Goal: Information Seeking & Learning: Learn about a topic

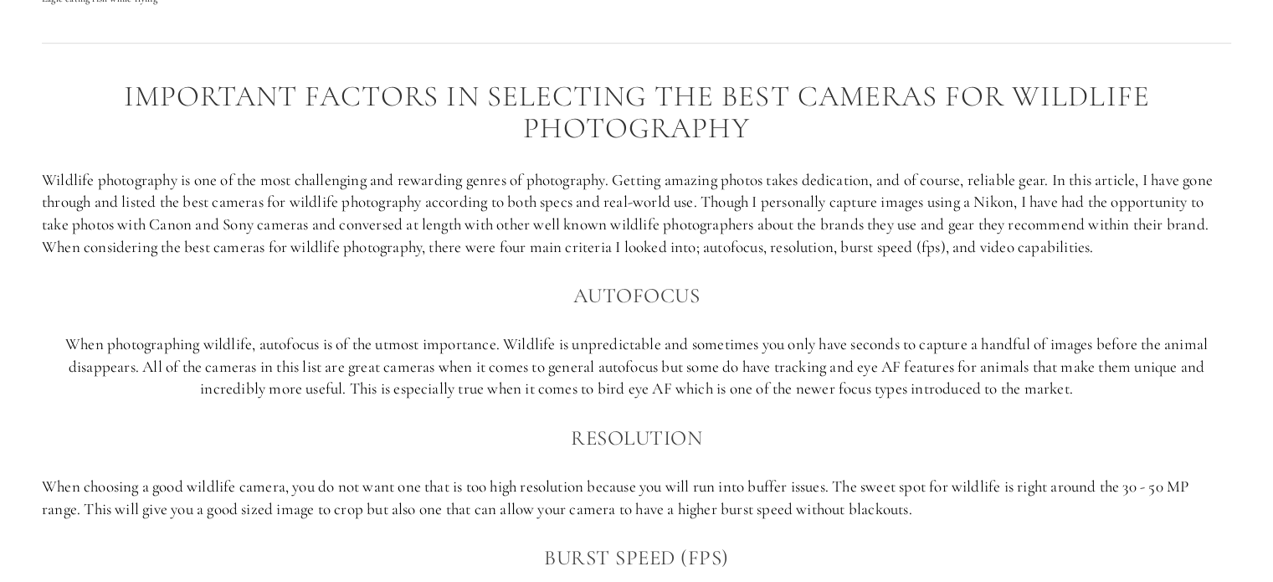
scroll to position [1043, 0]
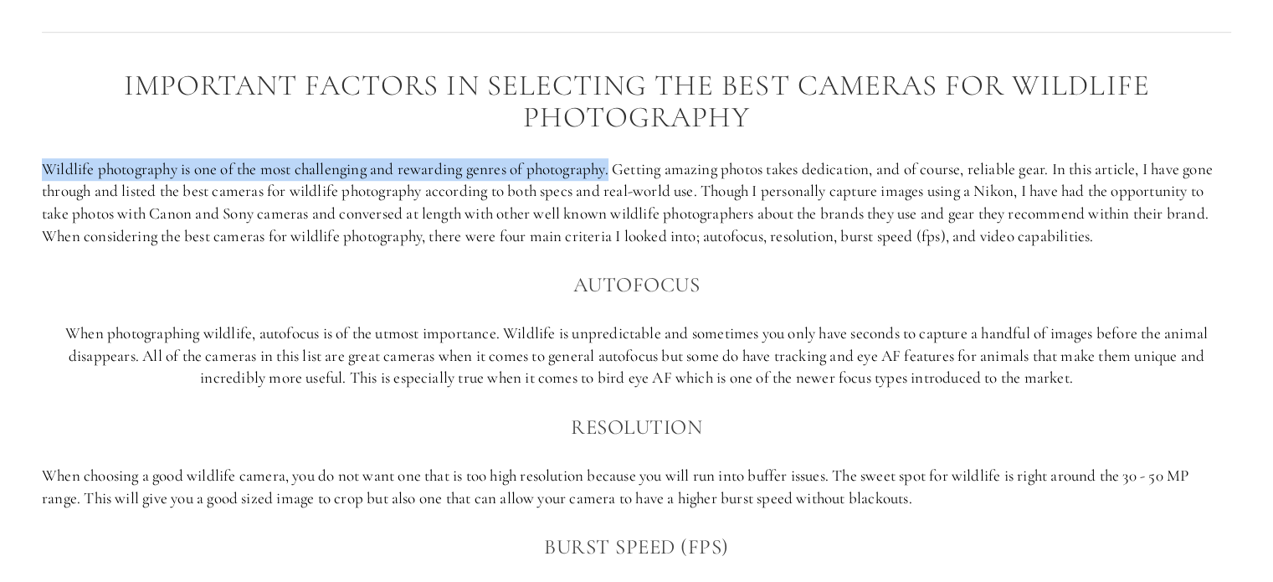
drag, startPoint x: 44, startPoint y: 163, endPoint x: 616, endPoint y: 168, distance: 572.3
click at [616, 168] on p "Wildlife photography is one of the most challenging and rewarding genres of pho…" at bounding box center [636, 202] width 1189 height 89
copy p "Wildlife photography is one of the most challenging and rewarding genres of pho…"
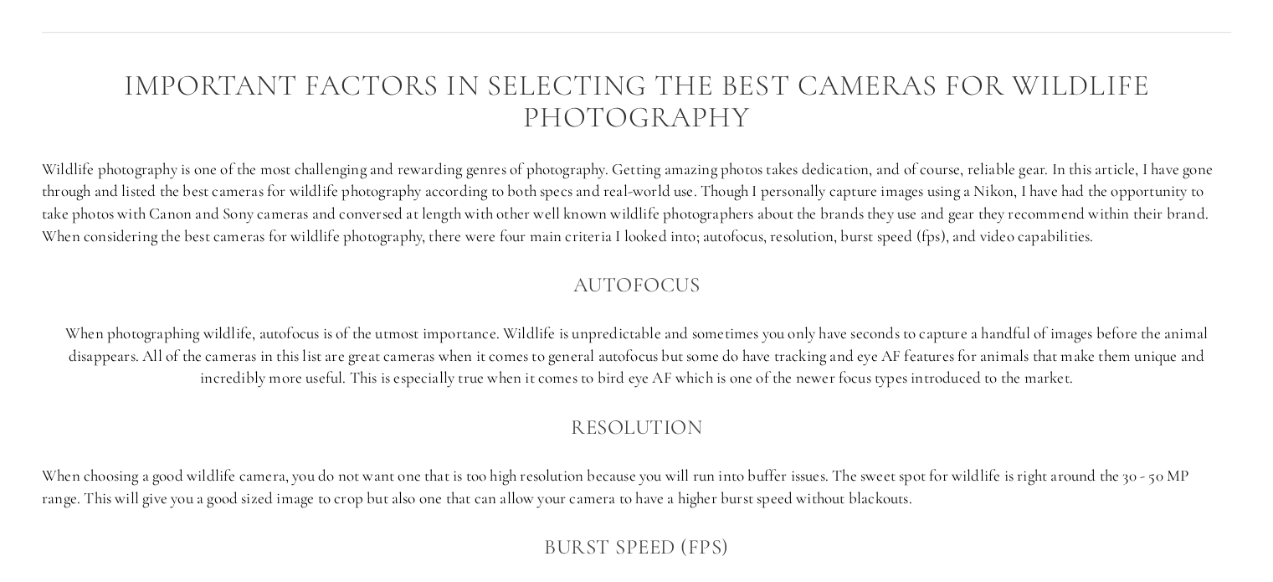
click at [500, 246] on p "Wildlife photography is one of the most challenging and rewarding genres of pho…" at bounding box center [636, 202] width 1189 height 89
drag, startPoint x: 44, startPoint y: 228, endPoint x: 1109, endPoint y: 236, distance: 1064.3
click at [1109, 236] on p "Wildlife photography is one of the most challenging and rewarding genres of pho…" at bounding box center [636, 202] width 1189 height 89
drag, startPoint x: 1096, startPoint y: 236, endPoint x: 609, endPoint y: 264, distance: 487.7
click at [609, 264] on div "Important factors in selecting the best cameras for Wildlife photography Wildli…" at bounding box center [636, 442] width 1189 height 746
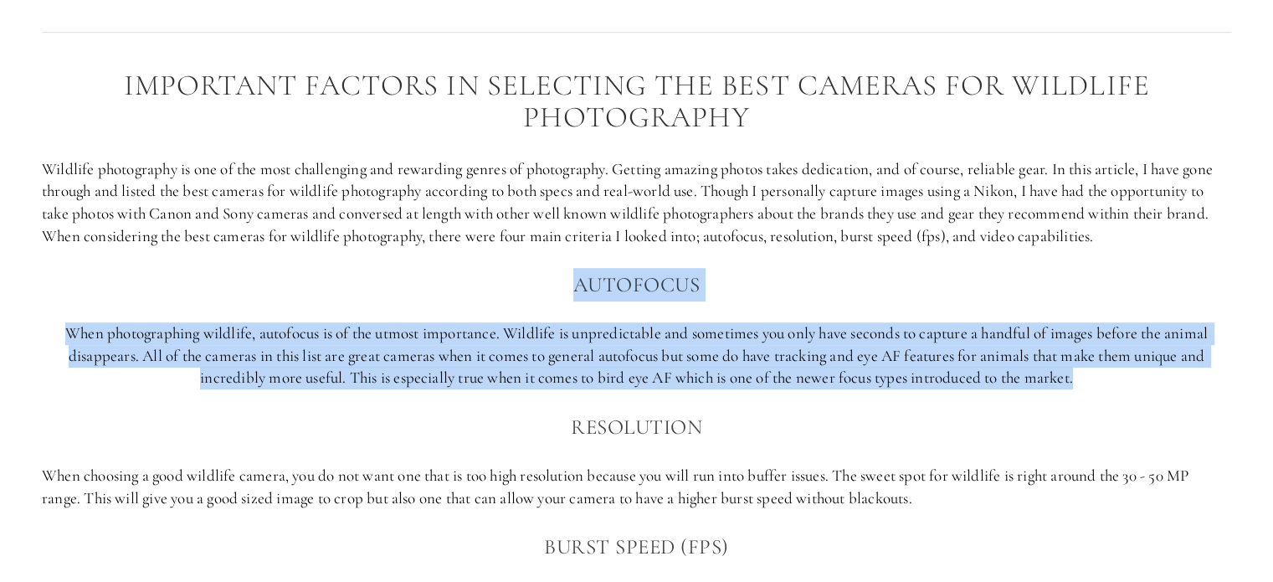
drag, startPoint x: 574, startPoint y: 284, endPoint x: 1109, endPoint y: 382, distance: 544.4
click at [1111, 382] on div "Important factors in selecting the best cameras for Wildlife photography Wildli…" at bounding box center [636, 442] width 1189 height 746
copy div "Autofocus When photographing wildlife, autofocus is of the utmost importance. W…"
drag, startPoint x: 573, startPoint y: 423, endPoint x: 936, endPoint y: 490, distance: 369.4
click at [936, 490] on div "Important factors in selecting the best cameras for Wildlife photography Wildli…" at bounding box center [636, 442] width 1189 height 746
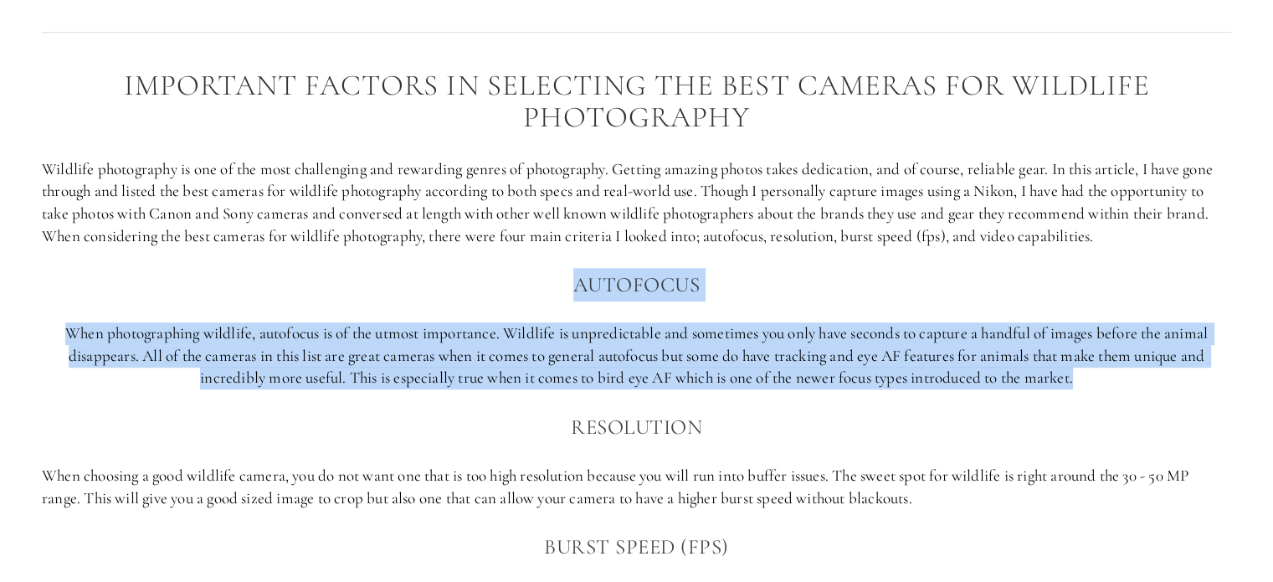
copy div "Resolution When choosing a good wildlife camera, you do not want one that is to…"
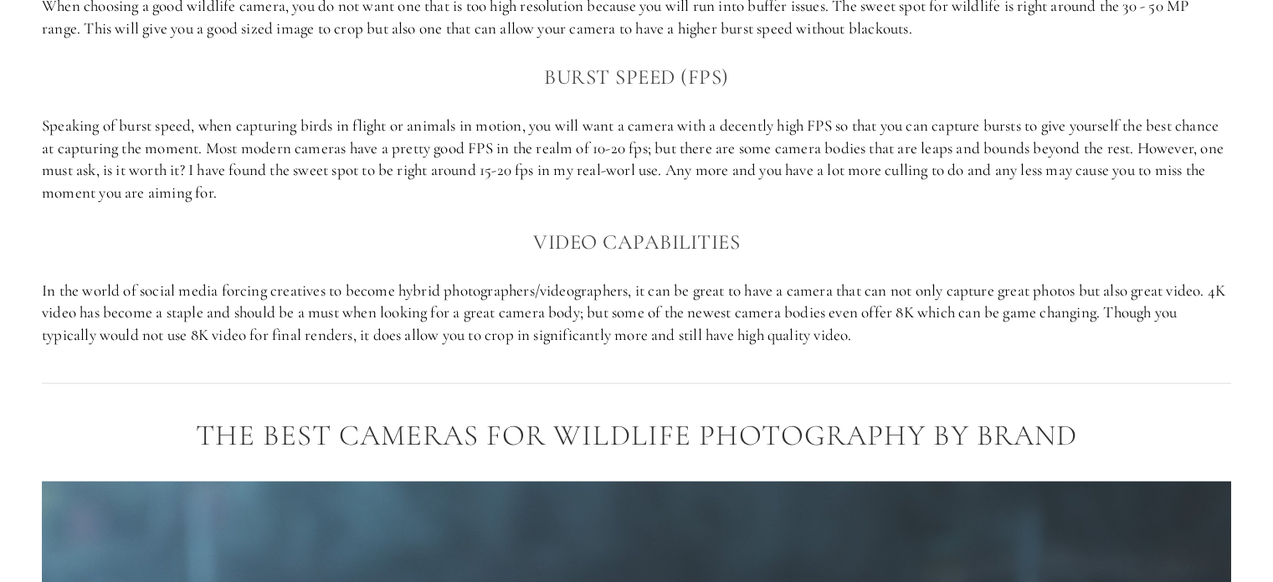
scroll to position [1534, 0]
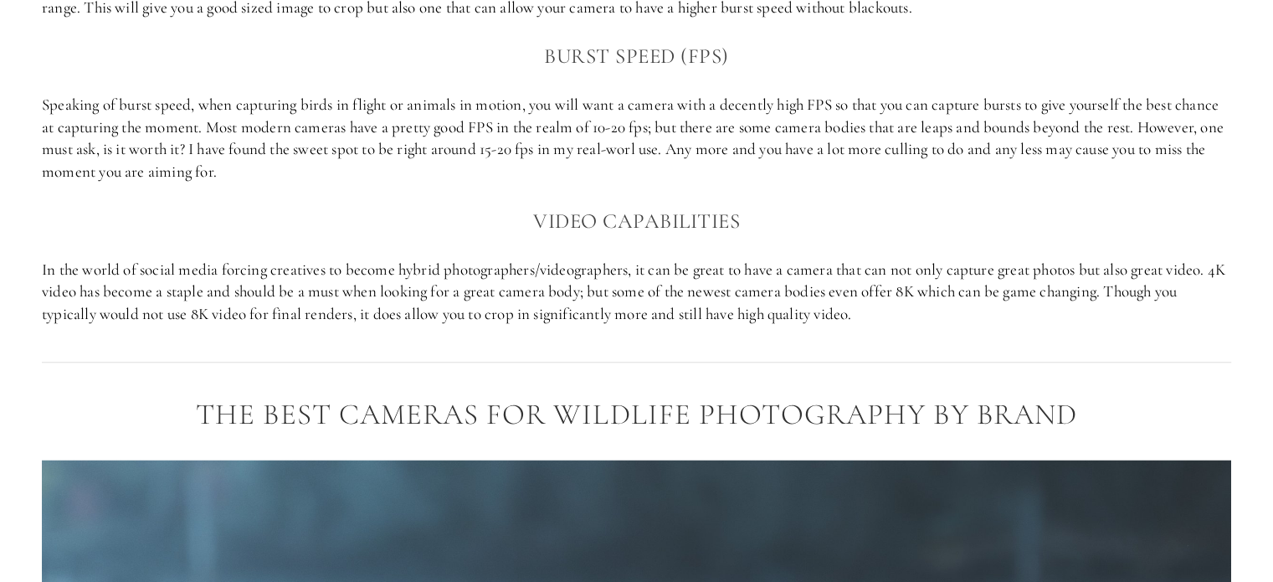
drag, startPoint x: 546, startPoint y: 47, endPoint x: 408, endPoint y: 174, distance: 187.1
copy div "Burst Speed (FPS) Speaking of burst speed, when capturing birds in flight or an…"
click at [587, 220] on h3 "Video capabilities" at bounding box center [636, 220] width 1189 height 33
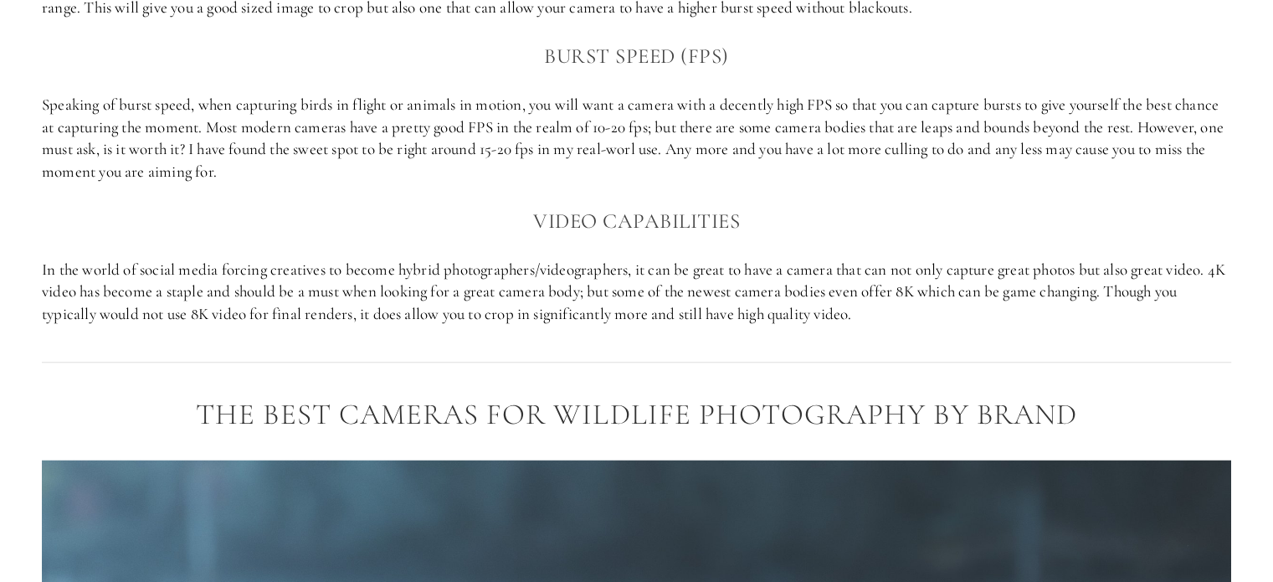
drag, startPoint x: 563, startPoint y: 210, endPoint x: 881, endPoint y: 310, distance: 333.4
click at [695, 224] on h3 "Video capabilities" at bounding box center [636, 220] width 1189 height 33
drag, startPoint x: 530, startPoint y: 213, endPoint x: 884, endPoint y: 318, distance: 370.1
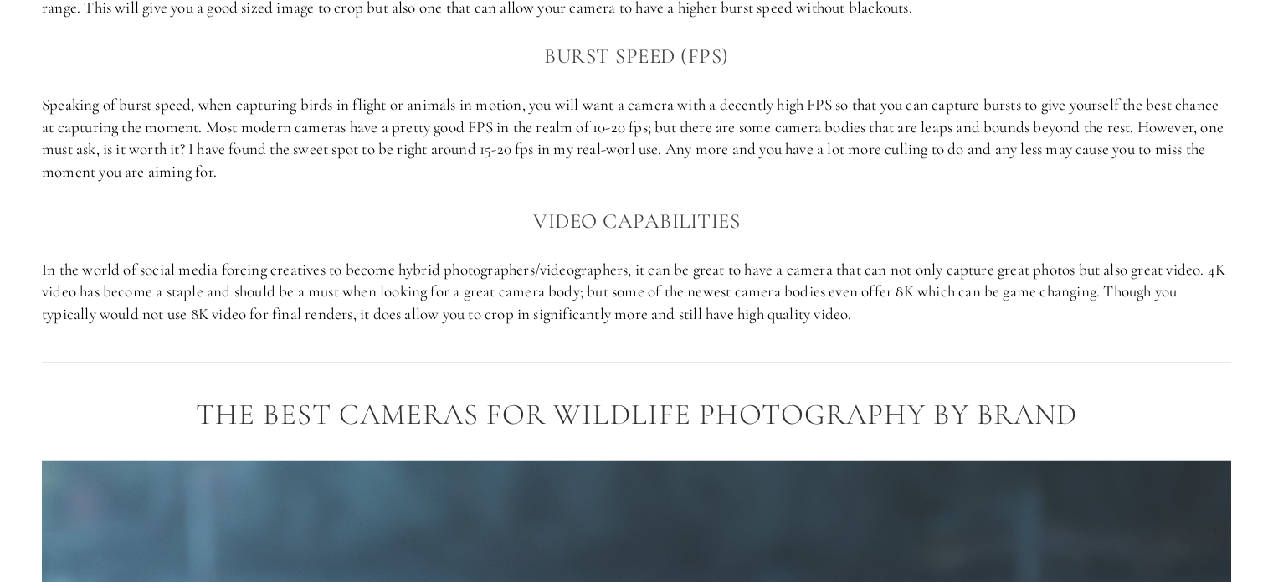
copy div "Video capabilities In the world of social media forcing creatives to become hyb…"
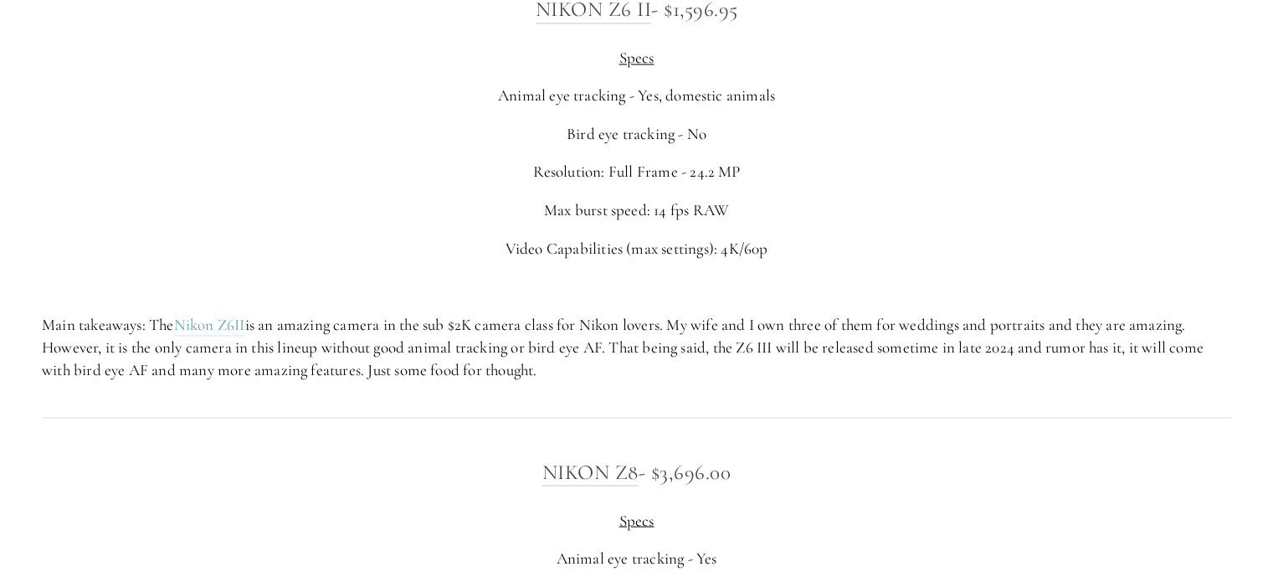
scroll to position [2860, 0]
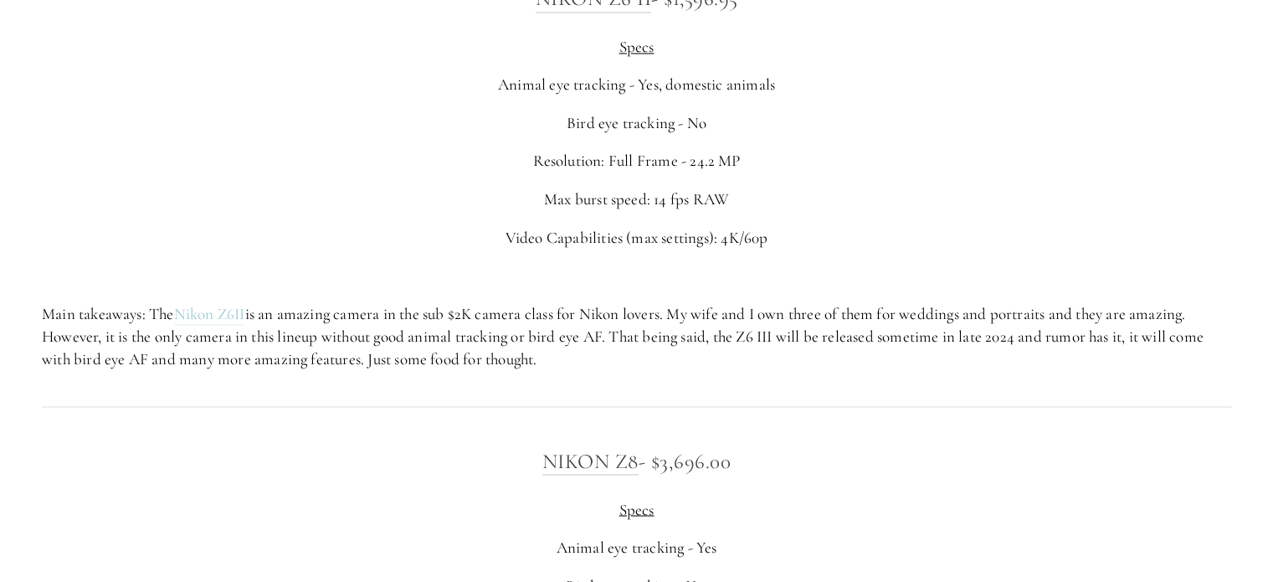
click at [221, 312] on link "Nikon Z6II" at bounding box center [209, 314] width 71 height 21
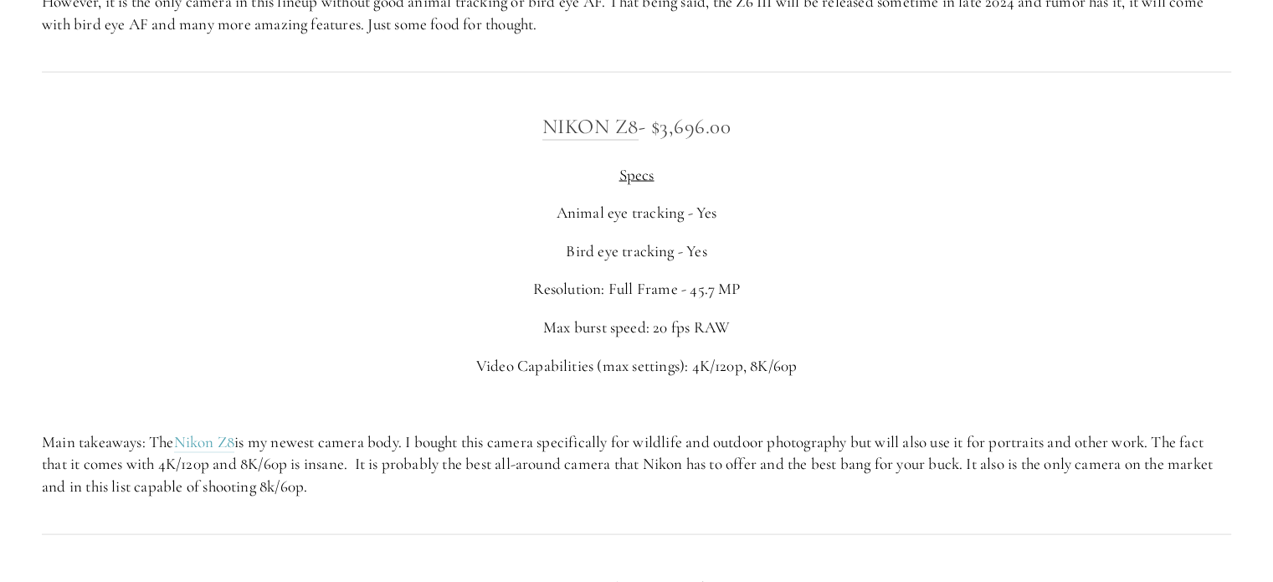
scroll to position [3216, 0]
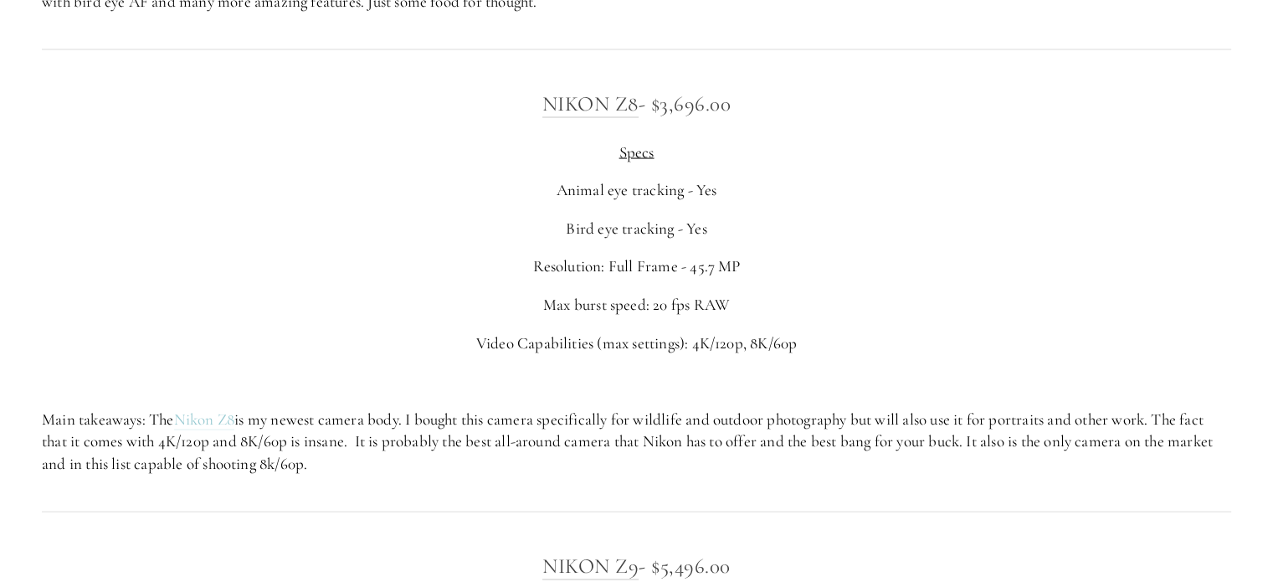
click at [216, 418] on link "Nikon Z8" at bounding box center [204, 419] width 61 height 21
click at [211, 418] on link "Nikon Z8" at bounding box center [204, 419] width 61 height 21
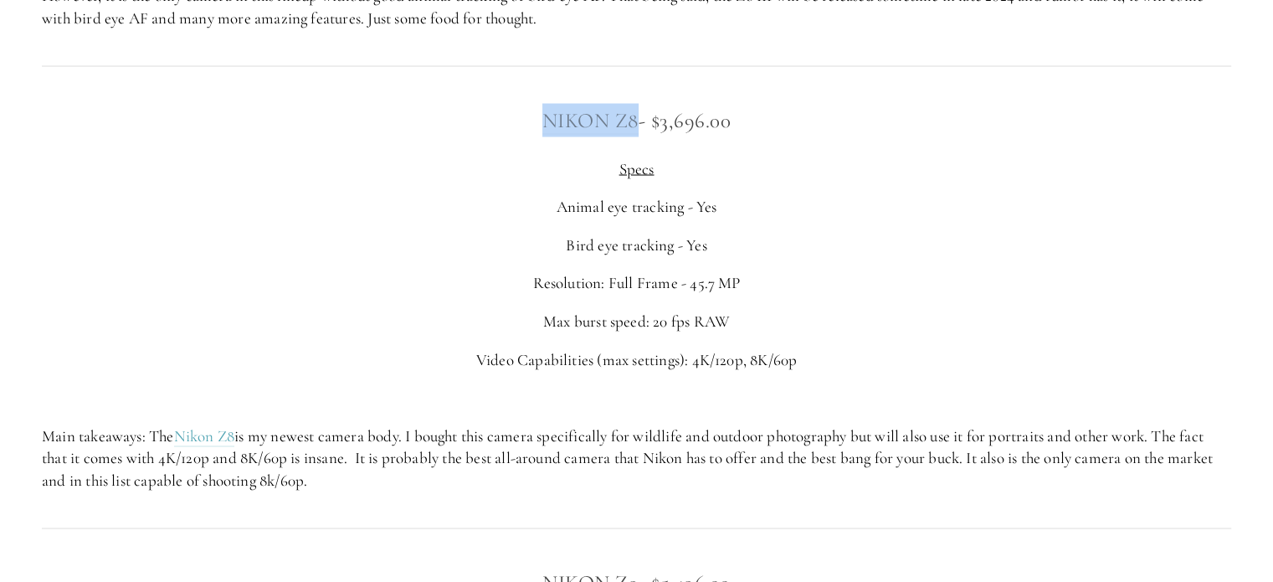
drag, startPoint x: 532, startPoint y: 117, endPoint x: 633, endPoint y: 117, distance: 100.4
click at [633, 117] on h3 "Nikon Z8 - $3,696.00" at bounding box center [636, 120] width 1189 height 33
drag, startPoint x: 618, startPoint y: 119, endPoint x: 506, endPoint y: 223, distance: 152.8
click at [506, 223] on div "Nikon Z8 - $3,696.00 Specs Animal eye tracking - Yes Bird eye tracking - Yes Re…" at bounding box center [636, 298] width 1189 height 388
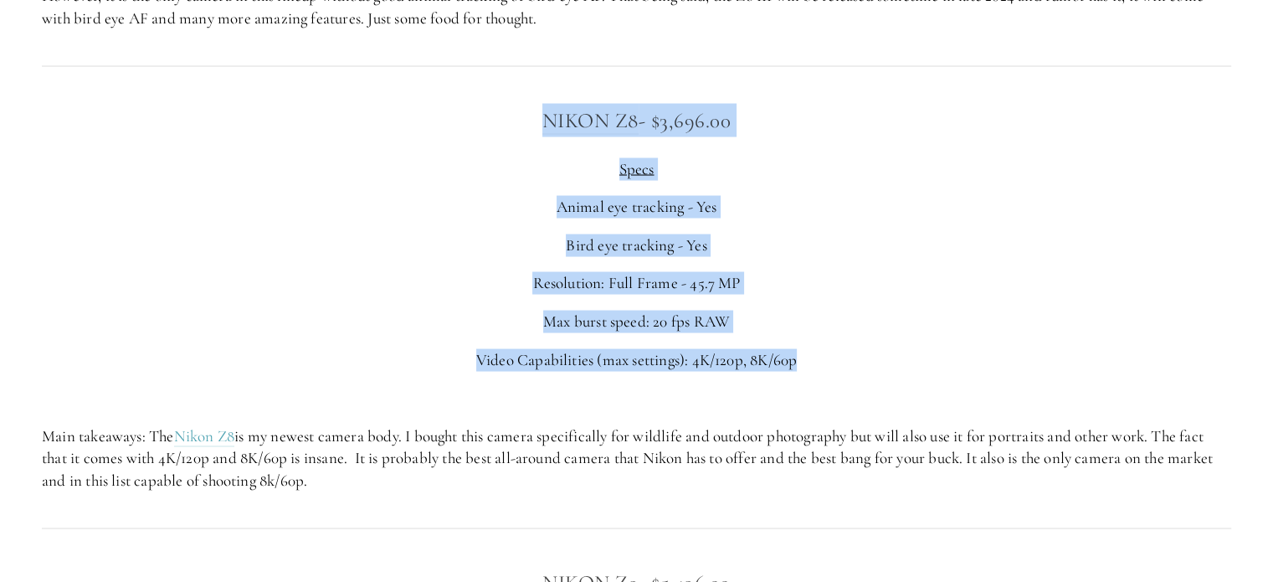
drag, startPoint x: 532, startPoint y: 119, endPoint x: 815, endPoint y: 349, distance: 364.6
click at [815, 349] on div "Nikon Z8 - $3,696.00 Specs Animal eye tracking - Yes Bird eye tracking - Yes Re…" at bounding box center [636, 298] width 1189 height 388
copy div "Nikon Z8 - $3,696.00 Specs Animal eye tracking - Yes Bird eye tracking - Yes Re…"
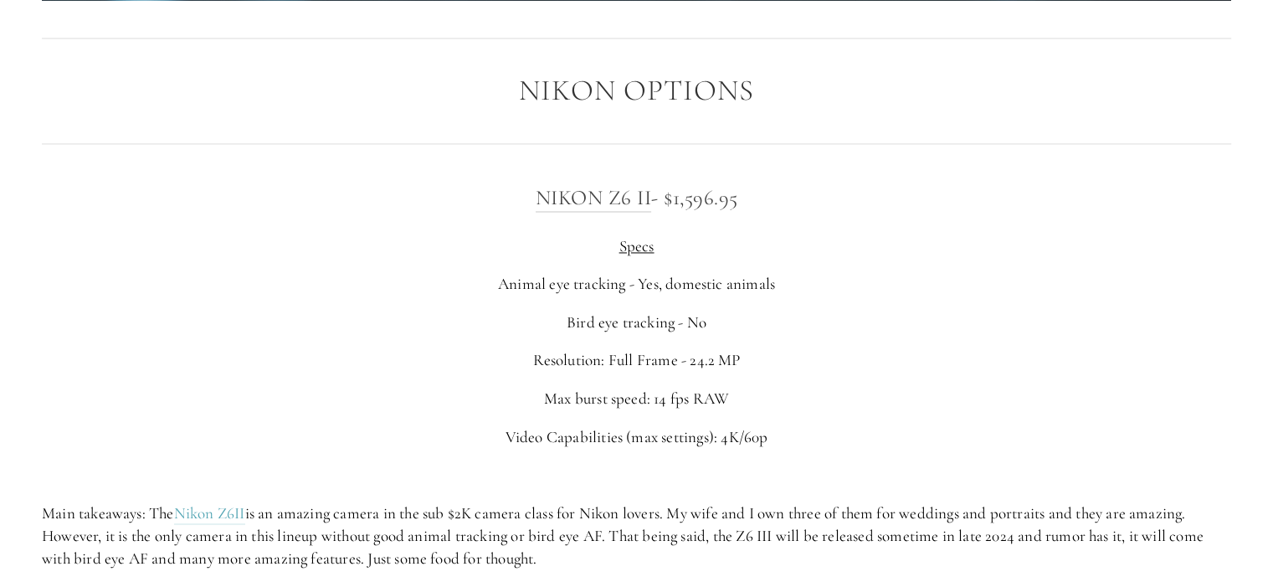
scroll to position [2671, 0]
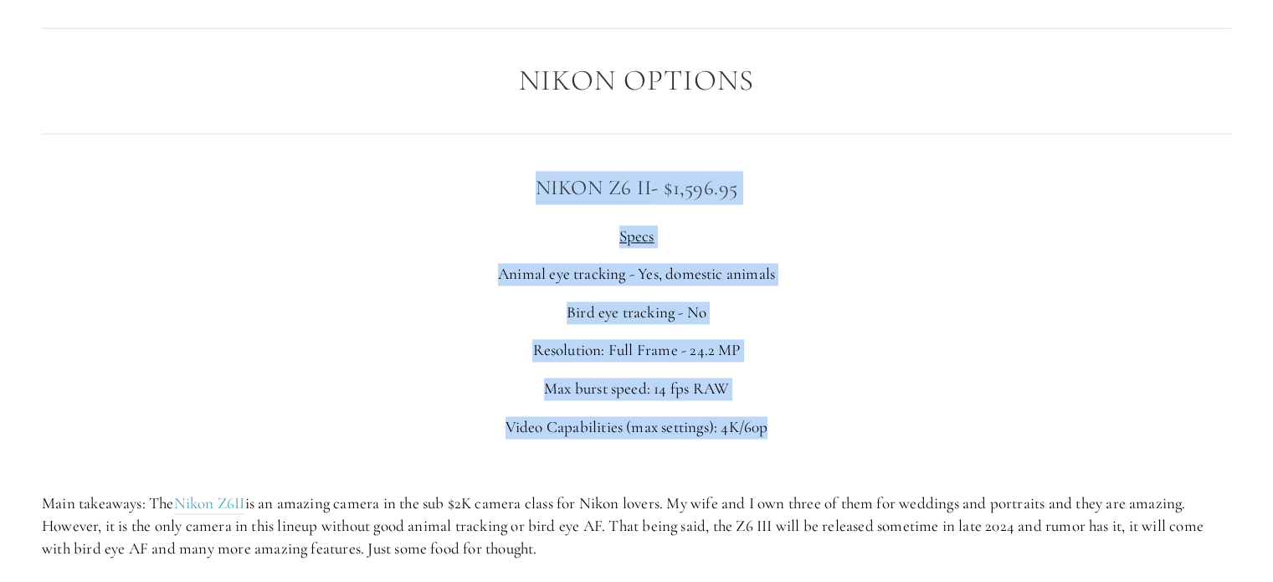
drag, startPoint x: 526, startPoint y: 185, endPoint x: 807, endPoint y: 417, distance: 364.3
click at [807, 417] on div "Nikon Z6 II - $1,596.95 Specs Animal eye tracking - Yes, domestic animals Bird …" at bounding box center [636, 365] width 1189 height 388
copy div "Nikon Z6 II - $1,596.95 Specs Animal eye tracking - Yes, domestic animals Bird …"
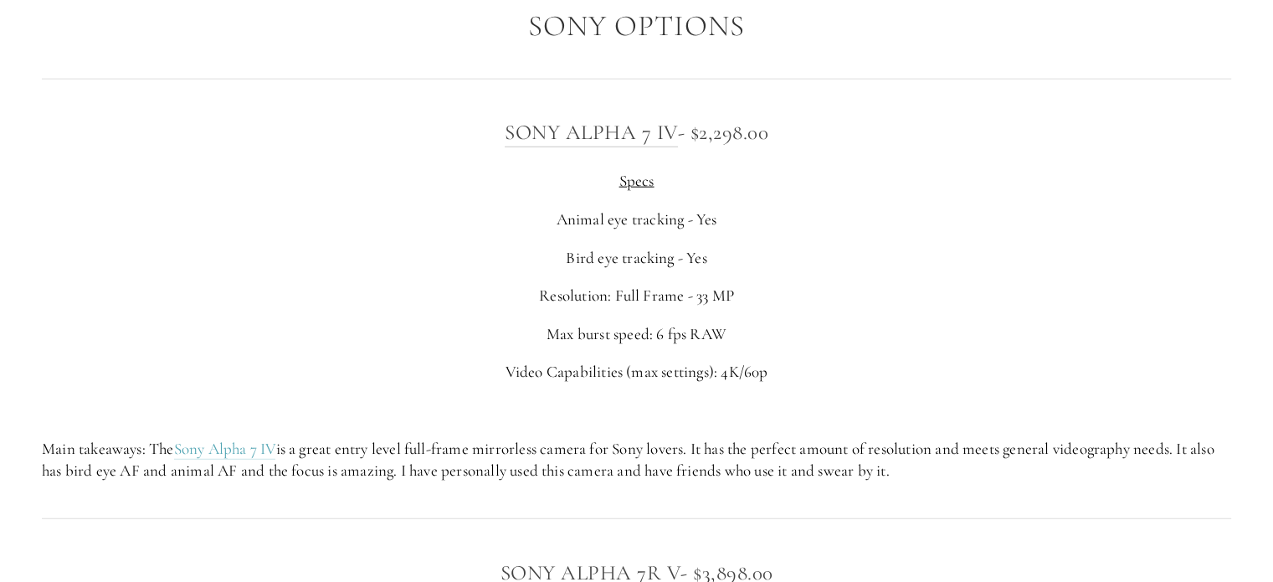
scroll to position [4205, 0]
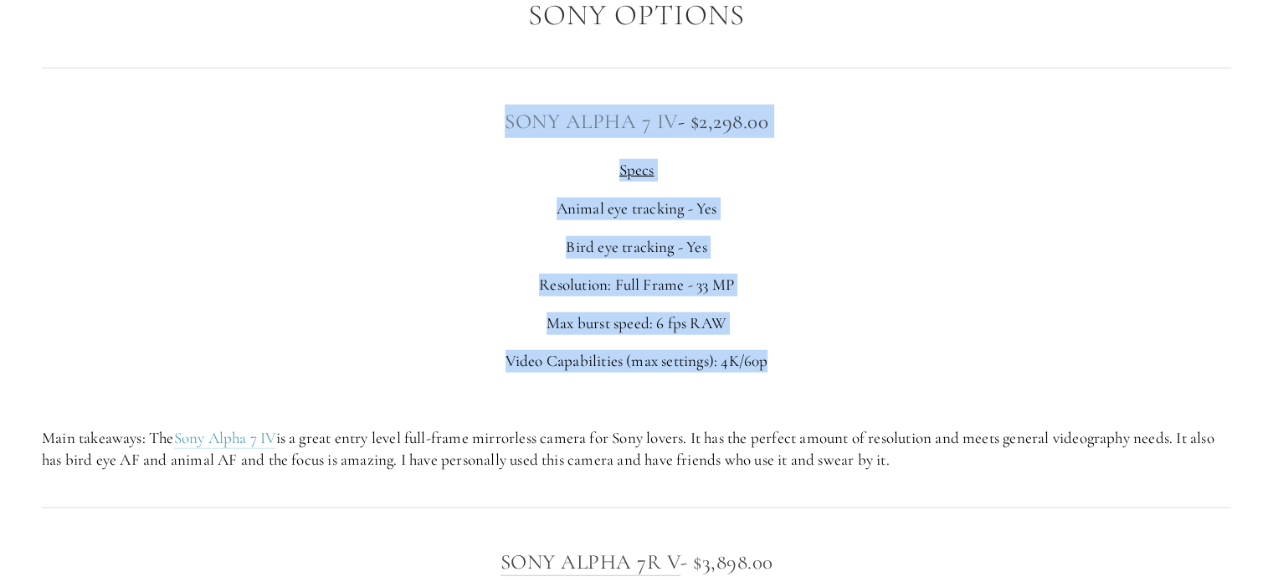
drag, startPoint x: 790, startPoint y: 364, endPoint x: 504, endPoint y: 126, distance: 371.9
click at [504, 126] on div "Sony Alpha 7 IV - $2,298.00 Specs Animal eye tracking - Yes Bird eye tracking -…" at bounding box center [636, 288] width 1189 height 366
copy div "Sony Alpha 7 IV - $2,298.00 Specs Animal eye tracking - Yes Bird eye tracking -…"
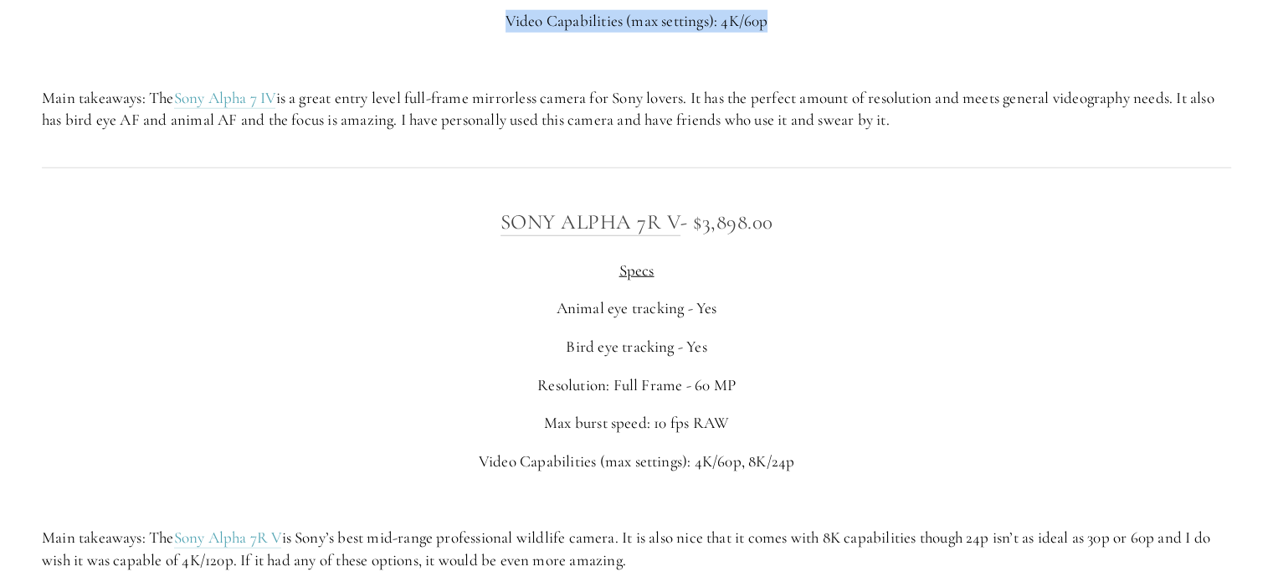
scroll to position [4664, 0]
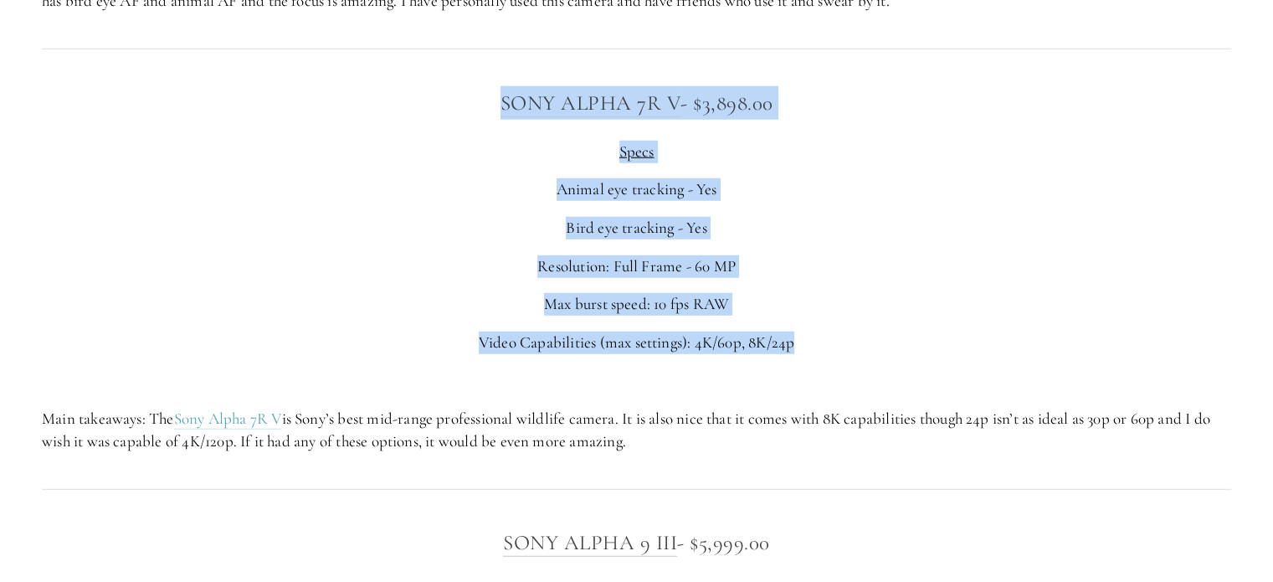
drag, startPoint x: 813, startPoint y: 351, endPoint x: 479, endPoint y: 103, distance: 416.3
click at [479, 103] on div "Sony Alpha 7R V - $3,898.00 Specs Animal eye tracking - Yes Bird eye tracking -…" at bounding box center [636, 269] width 1189 height 366
copy div "Sony Alpha 7R V - $3,898.00 Specs Animal eye tracking - Yes Bird eye tracking -…"
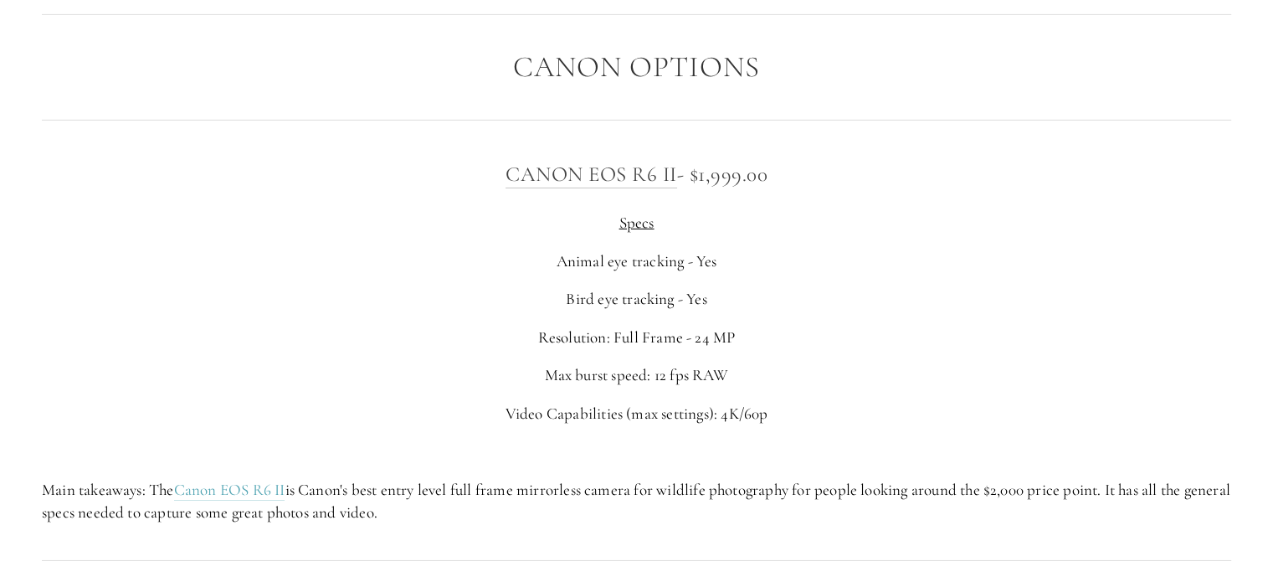
scroll to position [5588, 0]
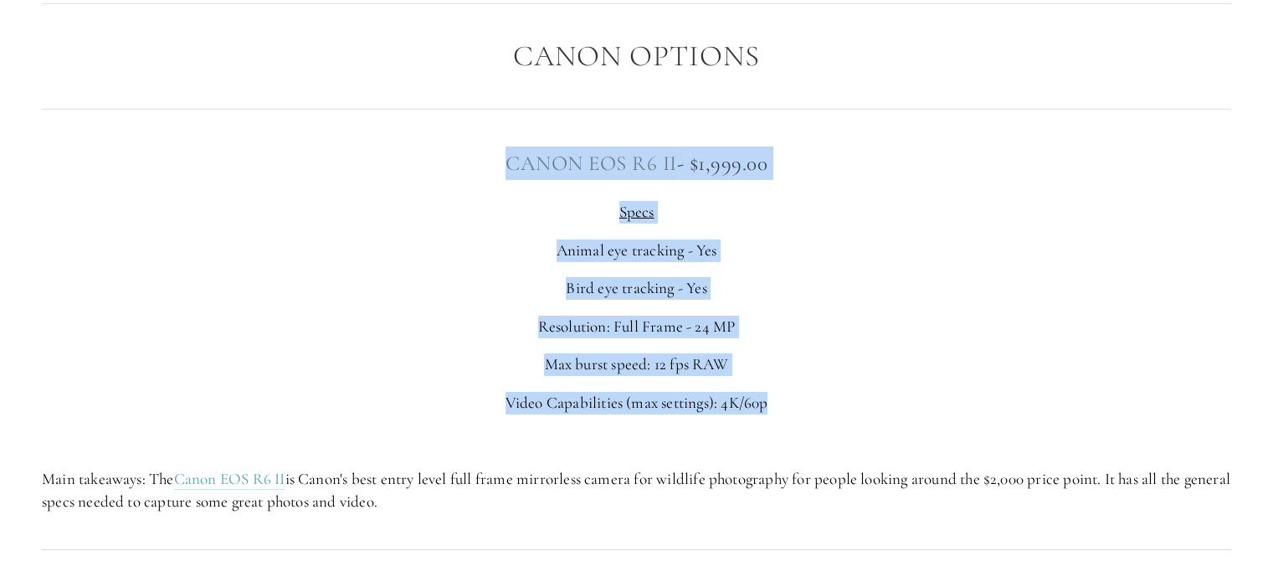
drag, startPoint x: 773, startPoint y: 407, endPoint x: 504, endPoint y: 166, distance: 361.5
click at [504, 166] on div "Canon EOS R6 II - $1,999.00 Specs Animal eye tracking - Yes Bird eye tracking -…" at bounding box center [636, 329] width 1189 height 366
copy div "Canon EOS R6 II - $1,999.00 Specs Animal eye tracking - Yes Bird eye tracking -…"
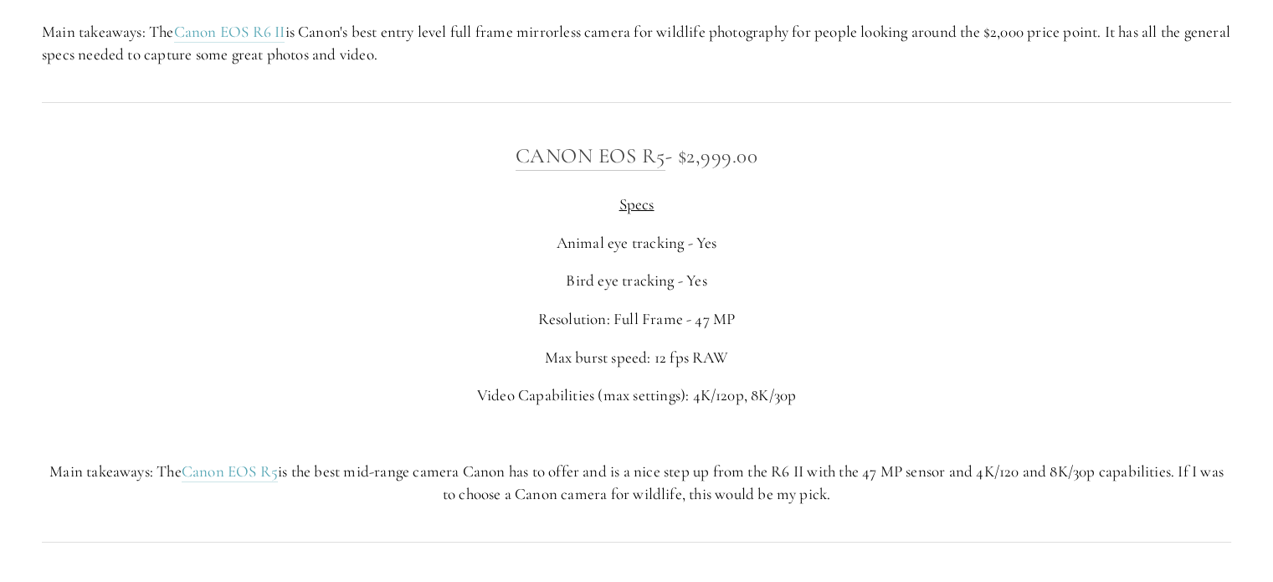
scroll to position [6046, 0]
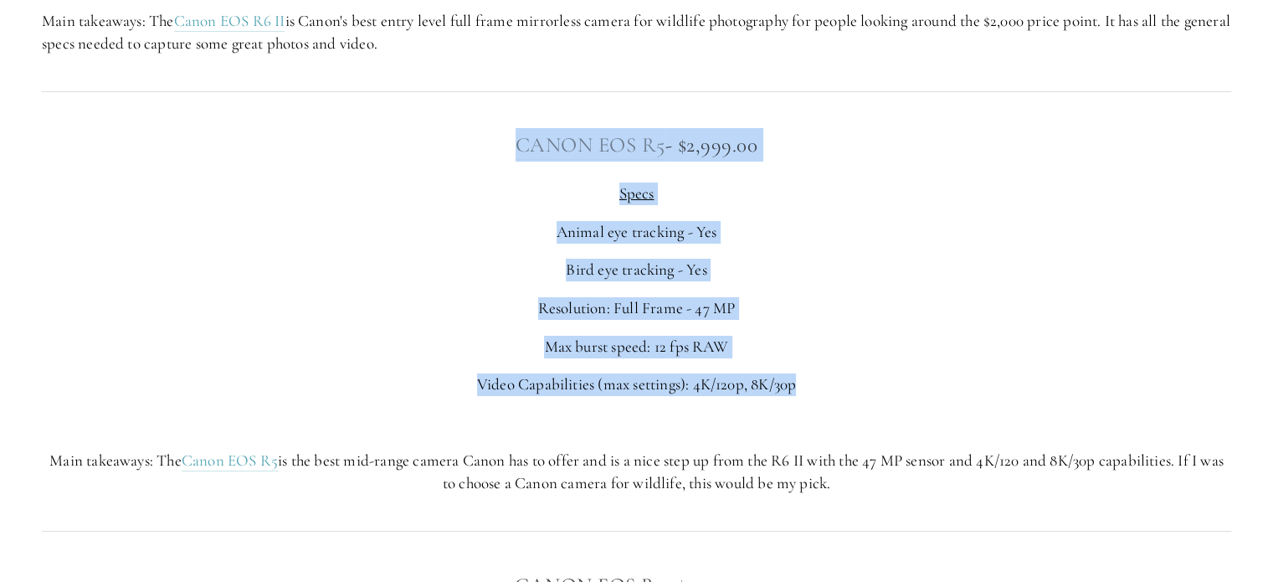
drag, startPoint x: 810, startPoint y: 384, endPoint x: 517, endPoint y: 149, distance: 375.5
click at [517, 149] on div "Canon EOS R5 - $2,999.00 Specs Animal eye tracking - Yes Bird eye tracking - Ye…" at bounding box center [636, 311] width 1189 height 366
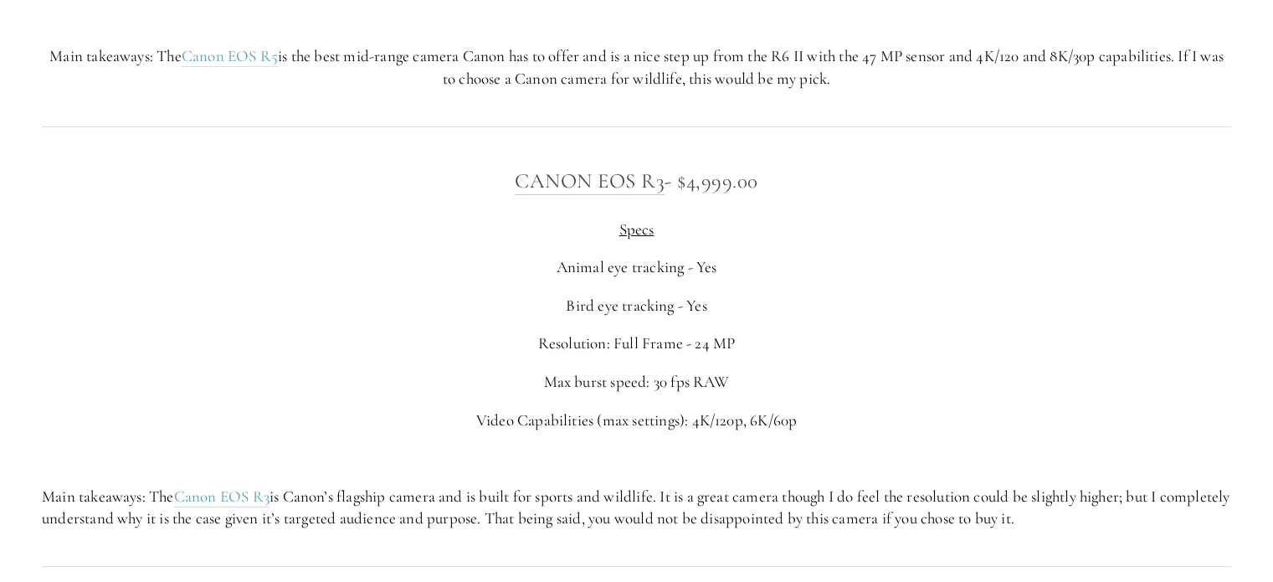
scroll to position [6461, 0]
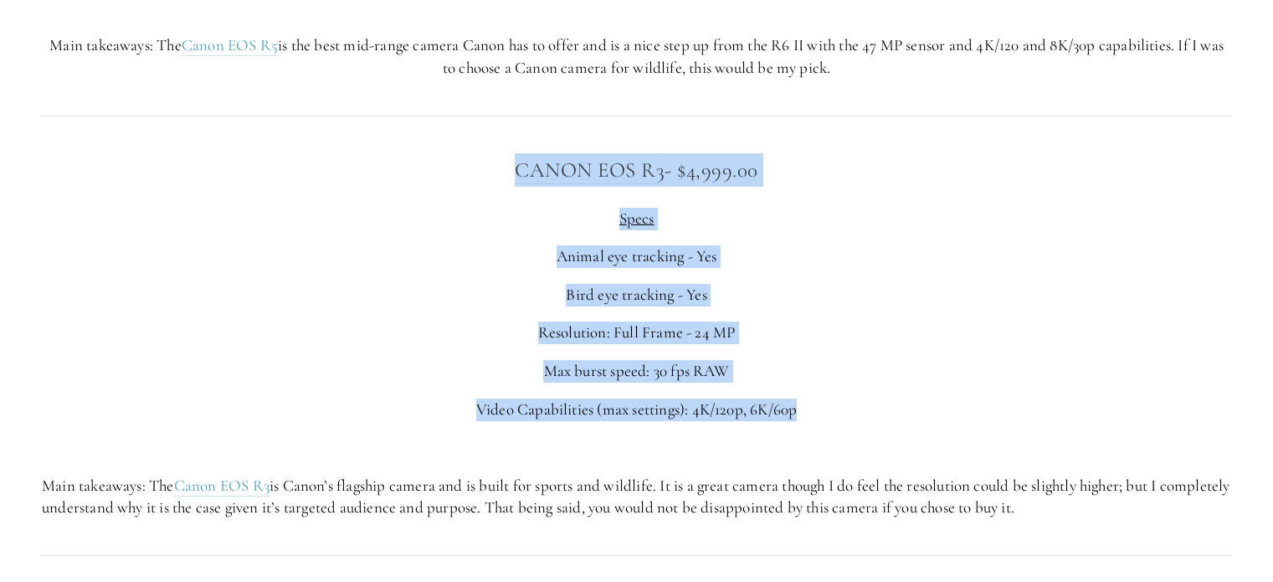
drag, startPoint x: 809, startPoint y: 411, endPoint x: 477, endPoint y: 163, distance: 414.3
click at [477, 163] on div "Canon EOS R3 - $4,999.00 Specs Animal eye tracking - Yes Bird eye tracking - Ye…" at bounding box center [636, 336] width 1189 height 366
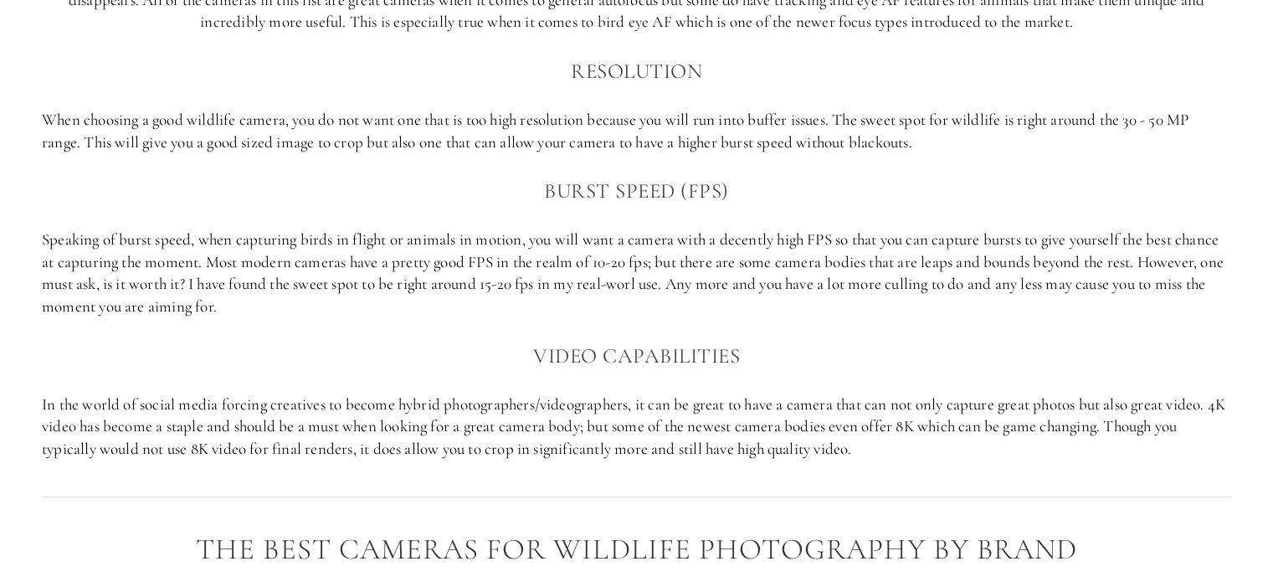
scroll to position [0, 0]
